Goal: Task Accomplishment & Management: Manage account settings

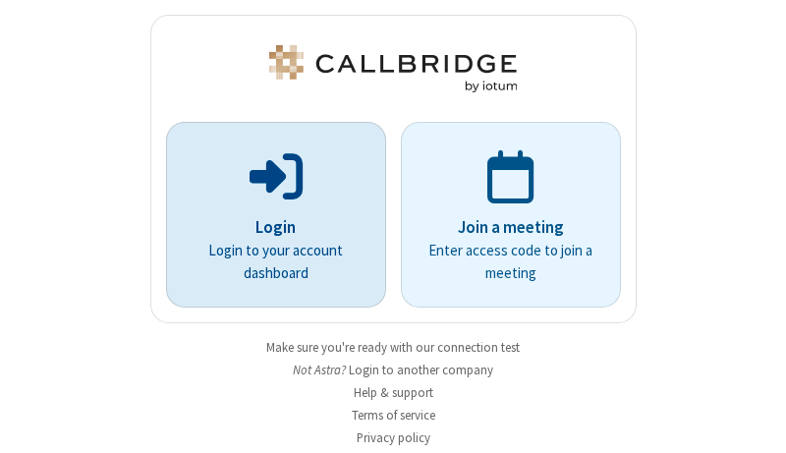
click at [268, 227] on p "Login" at bounding box center [275, 228] width 165 height 26
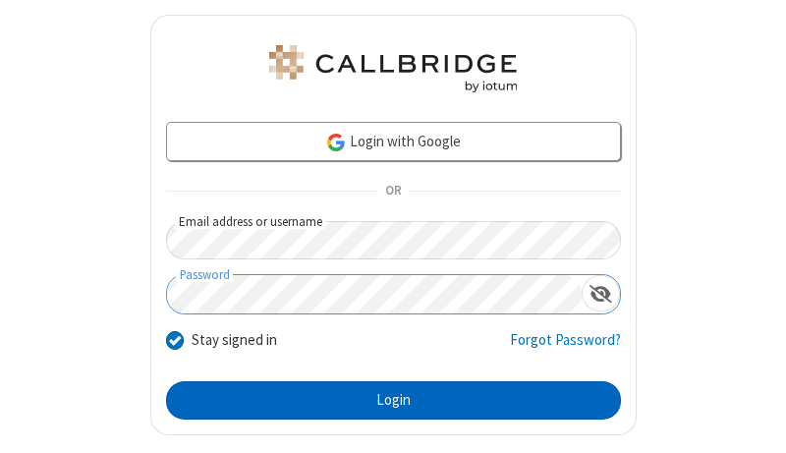
click at [385, 400] on button "Login" at bounding box center [393, 400] width 455 height 39
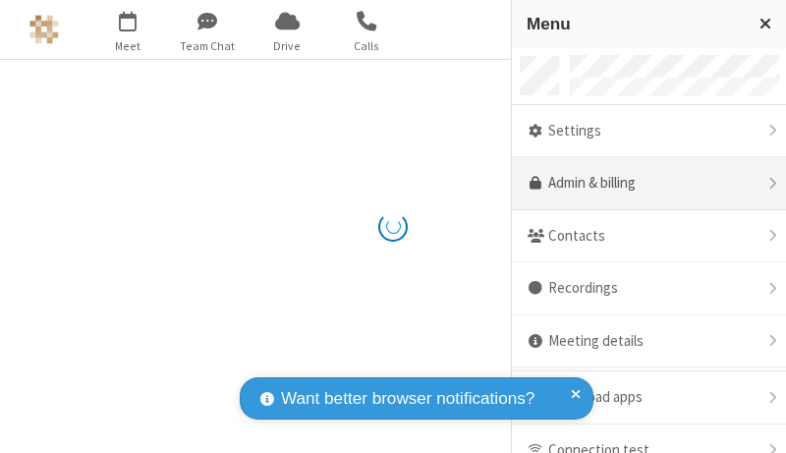
click at [641, 184] on link "Admin & billing" at bounding box center [649, 183] width 274 height 53
